Goal: Ask a question

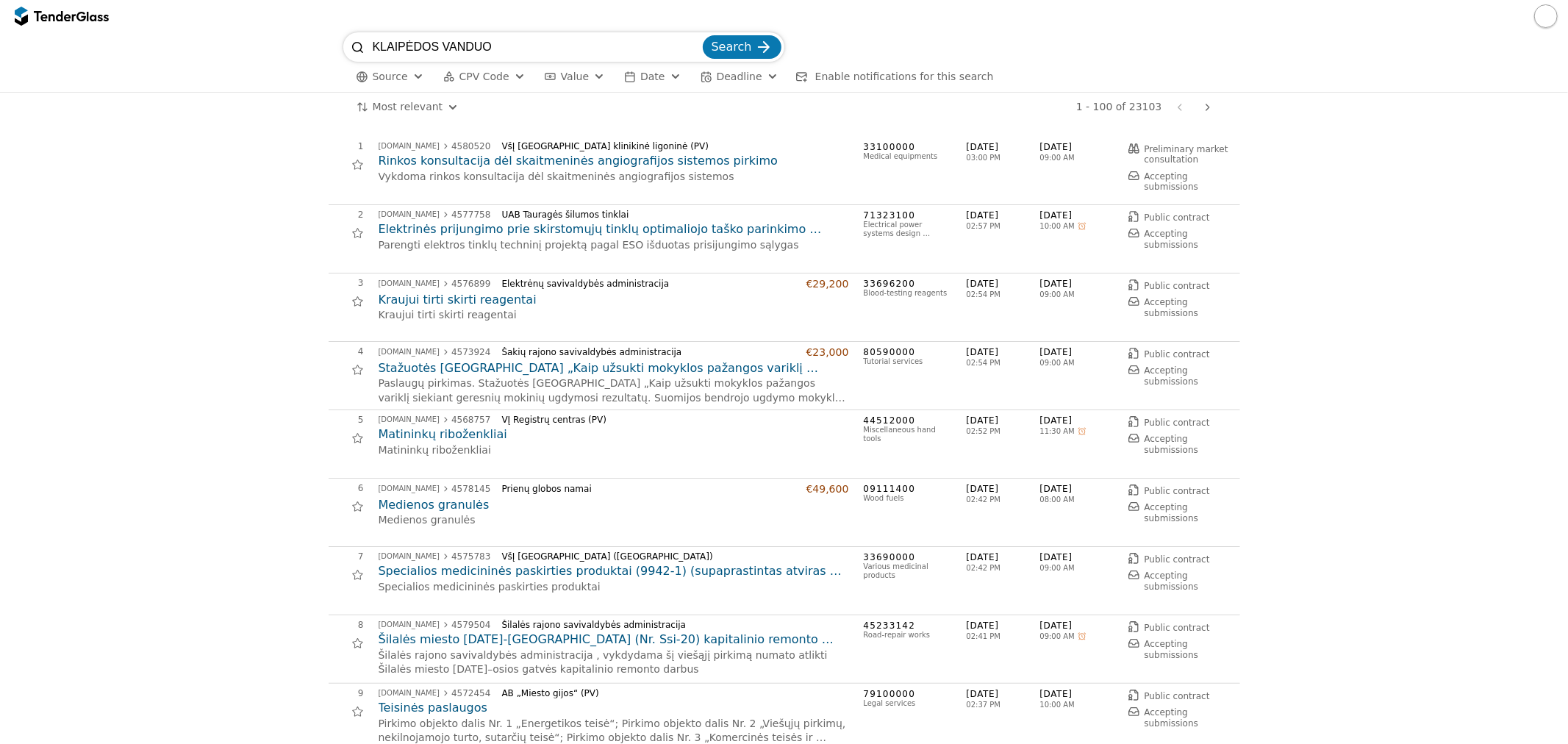
type input "KLAIPĖDOS VANDUO"
click at [703, 35] on button "Search" at bounding box center [742, 46] width 79 height 24
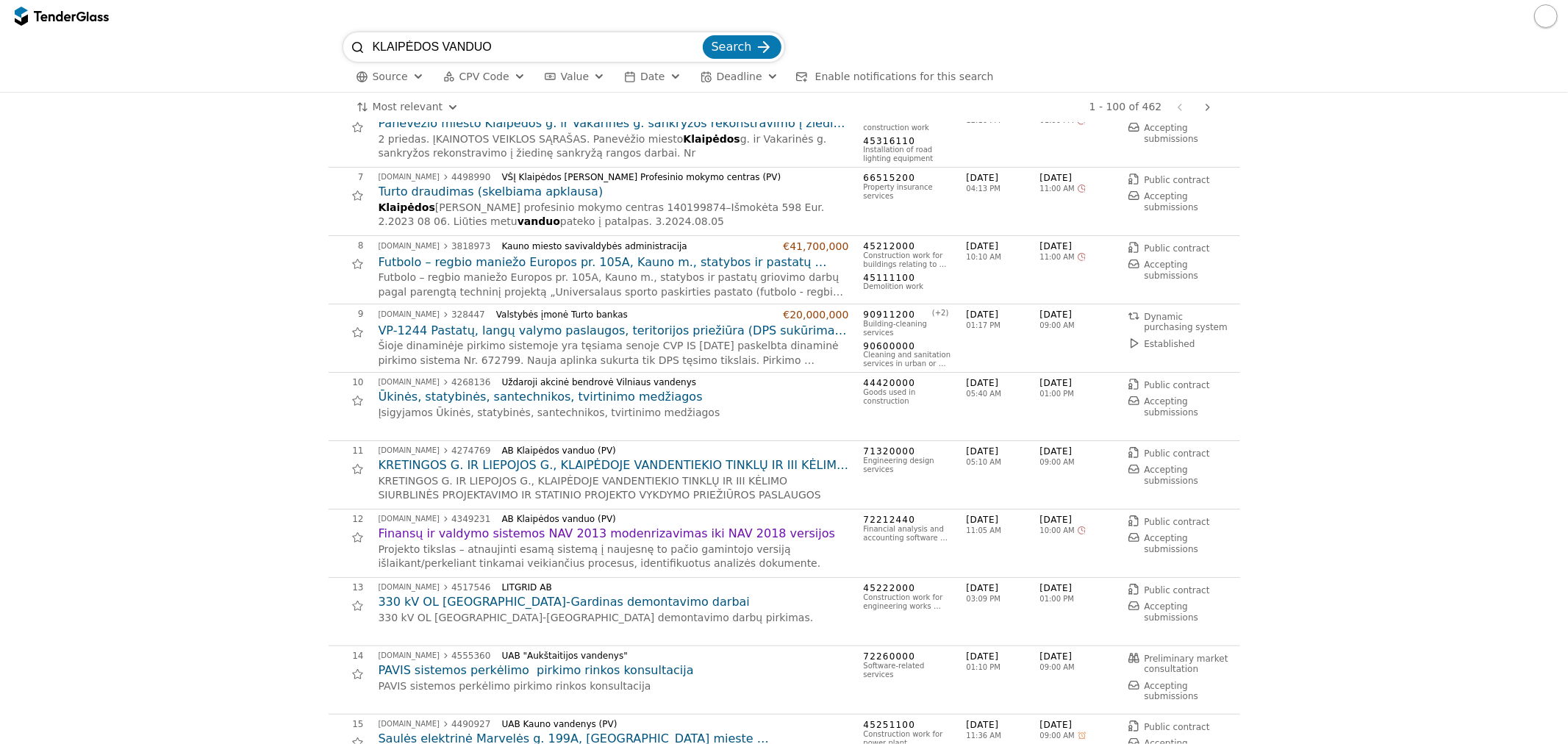
scroll to position [408, 0]
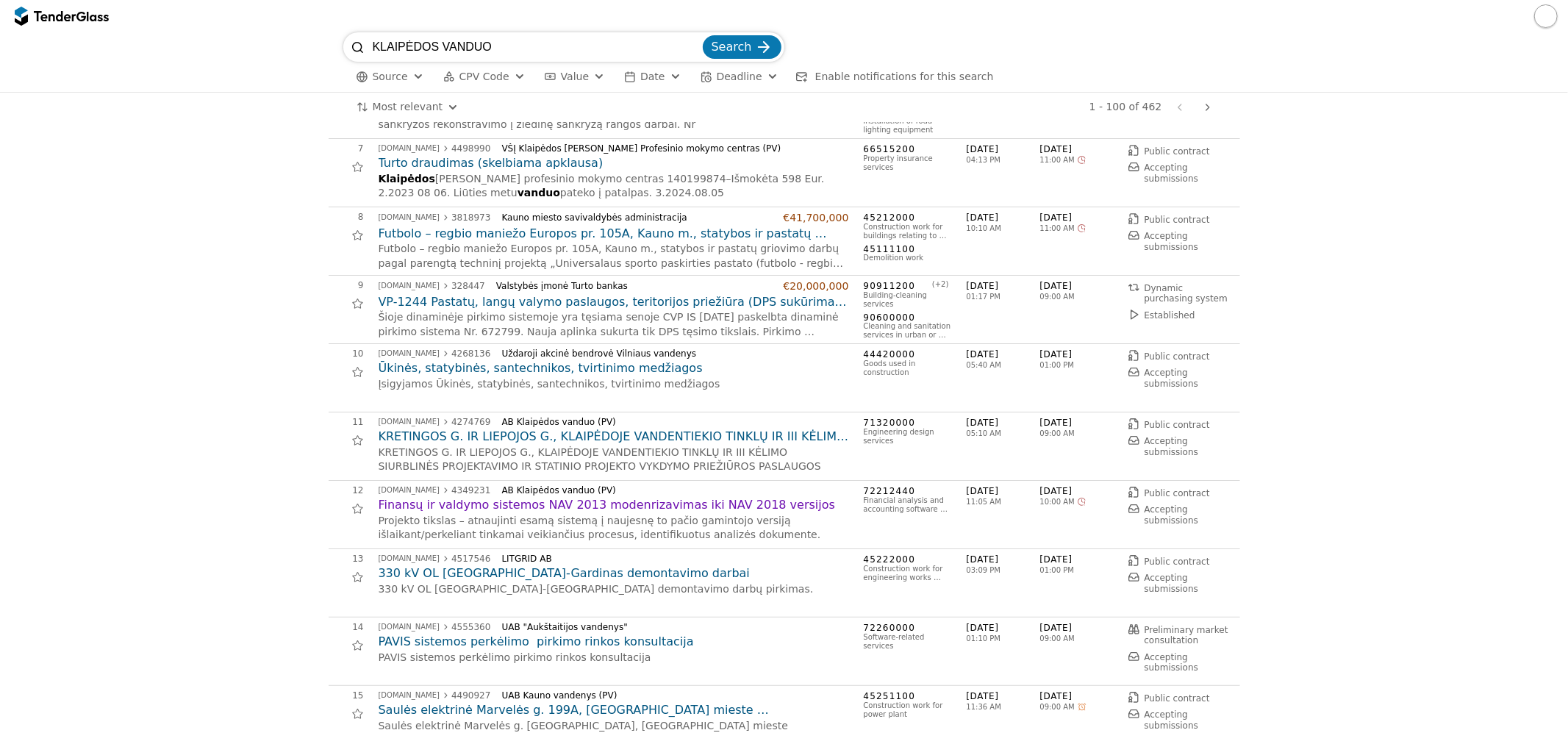
click at [677, 509] on h2 "Finansų ir valdymo sistemos NAV 2013 modenrizavimas iki NAV 2018 versijos" at bounding box center [614, 505] width 471 height 16
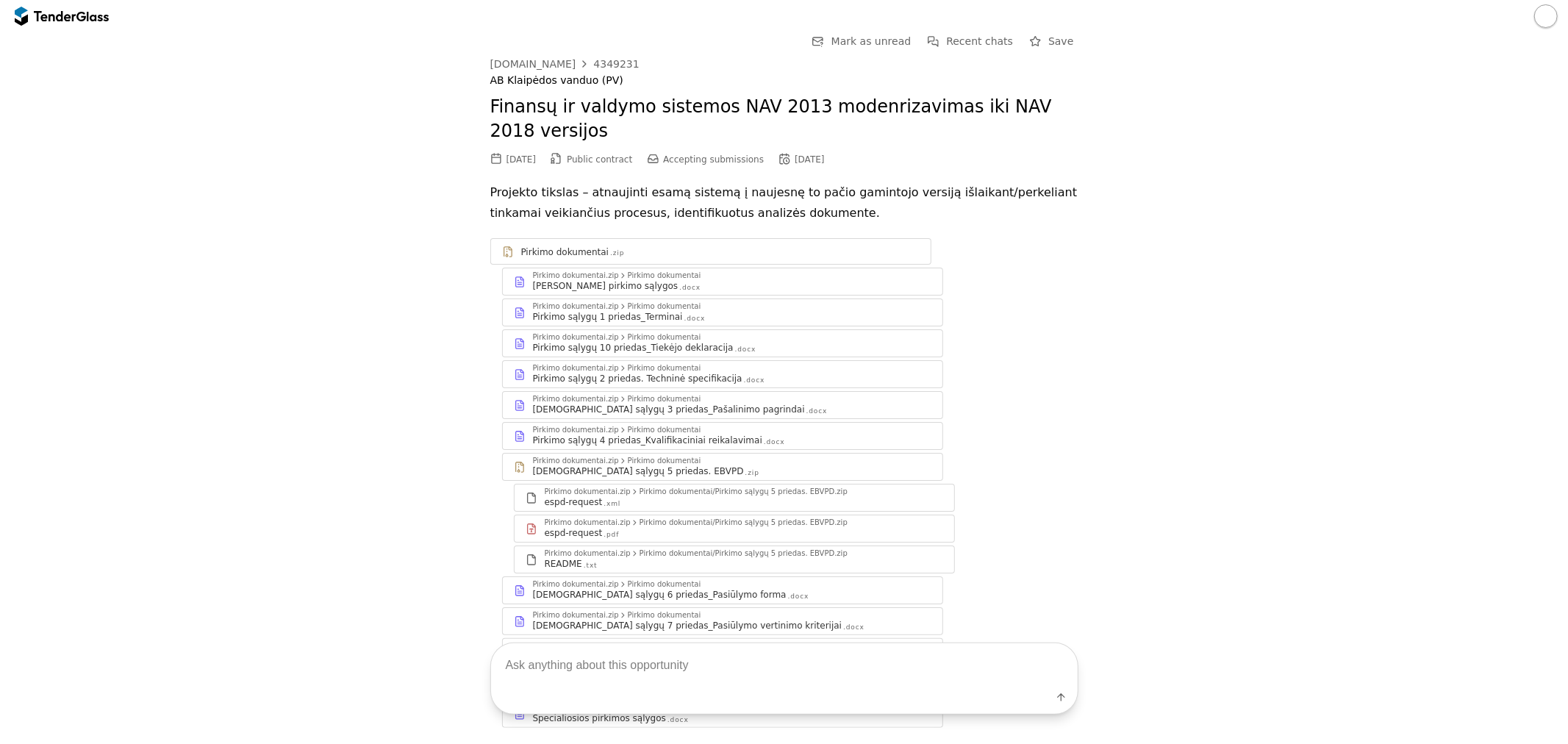
click at [627, 658] on textarea at bounding box center [784, 664] width 587 height 43
type textarea "Kokius dokumentus reikia pateikti?"
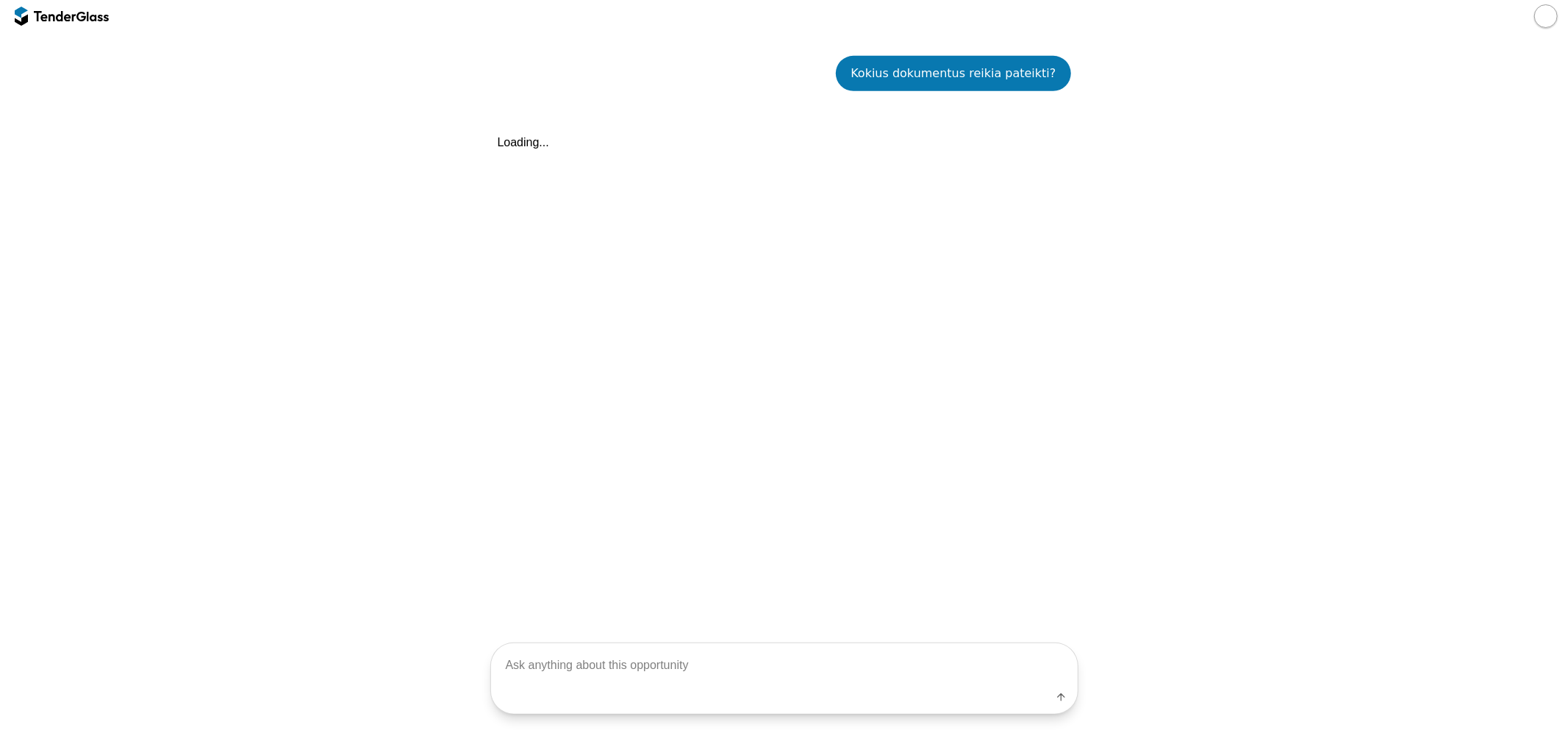
scroll to position [717, 0]
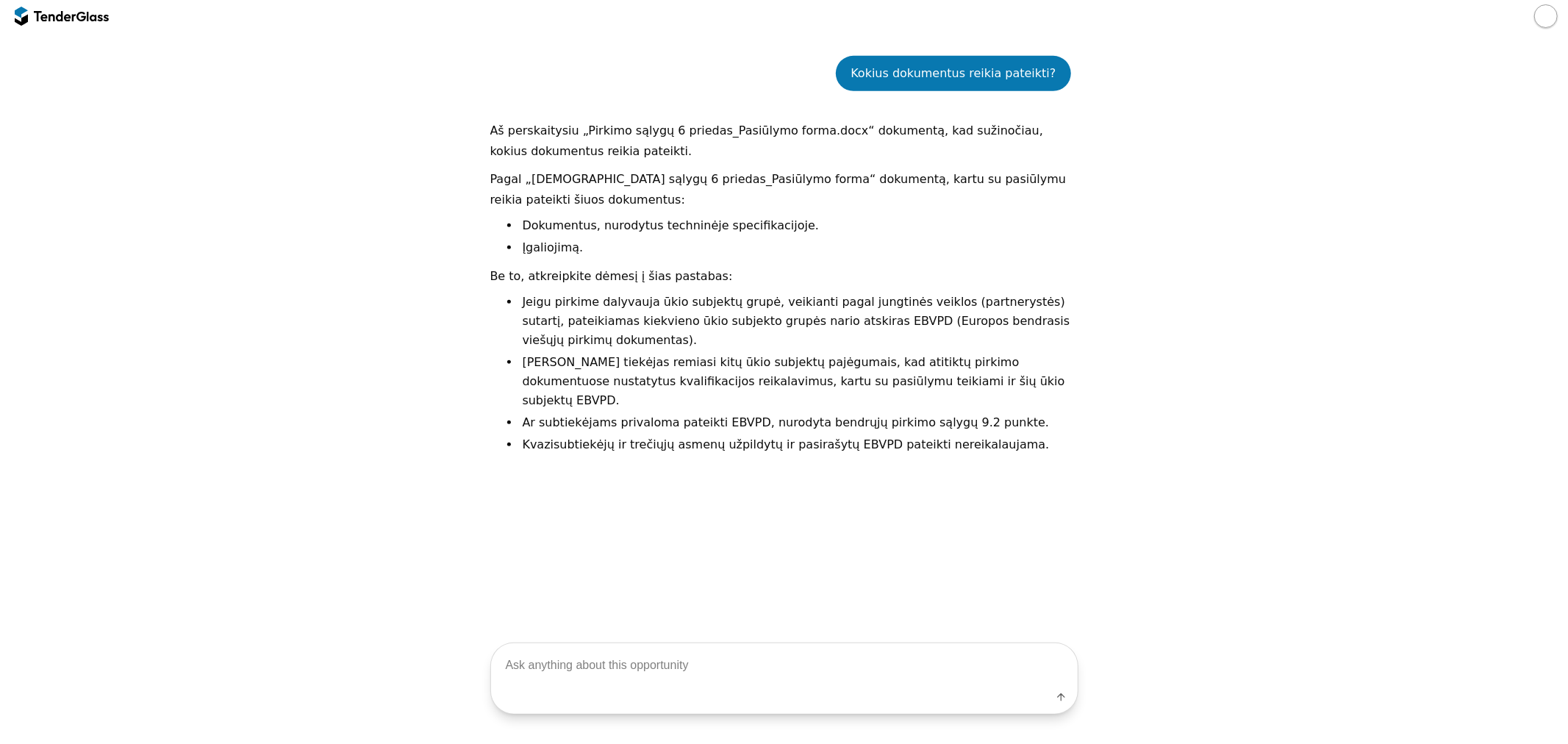
click at [883, 324] on li "Jeigu pirkime dalyvauja ūkio subjektų grupė, veikianti pagal jungtinės veiklos …" at bounding box center [799, 320] width 558 height 58
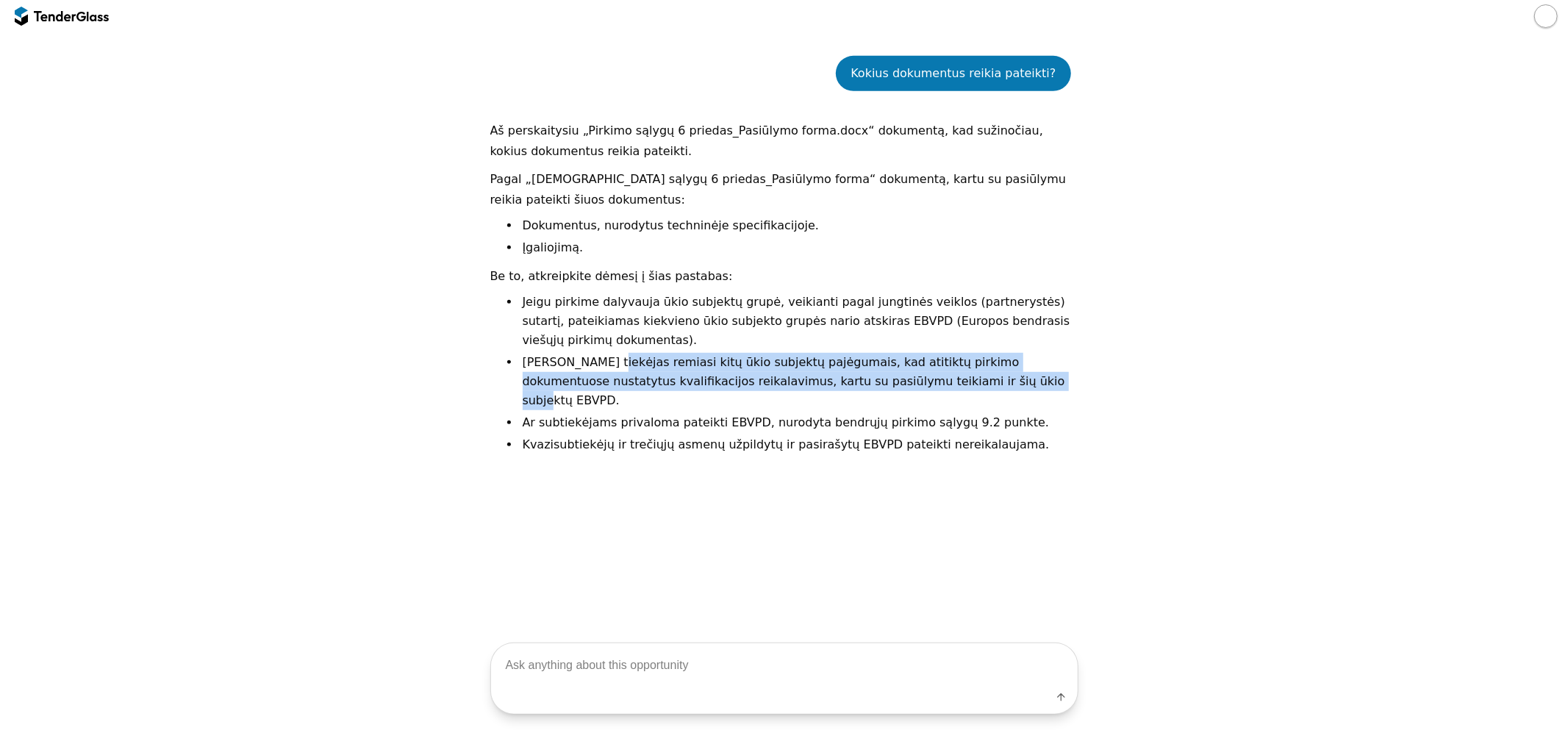
drag, startPoint x: 586, startPoint y: 368, endPoint x: 1042, endPoint y: 386, distance: 456.4
click at [1031, 383] on li "[PERSON_NAME] tiekėjas remiasi kitų ūkio subjektų pajėgumais, kad atitiktų pirk…" at bounding box center [799, 381] width 558 height 58
